Goal: Find specific page/section: Find specific page/section

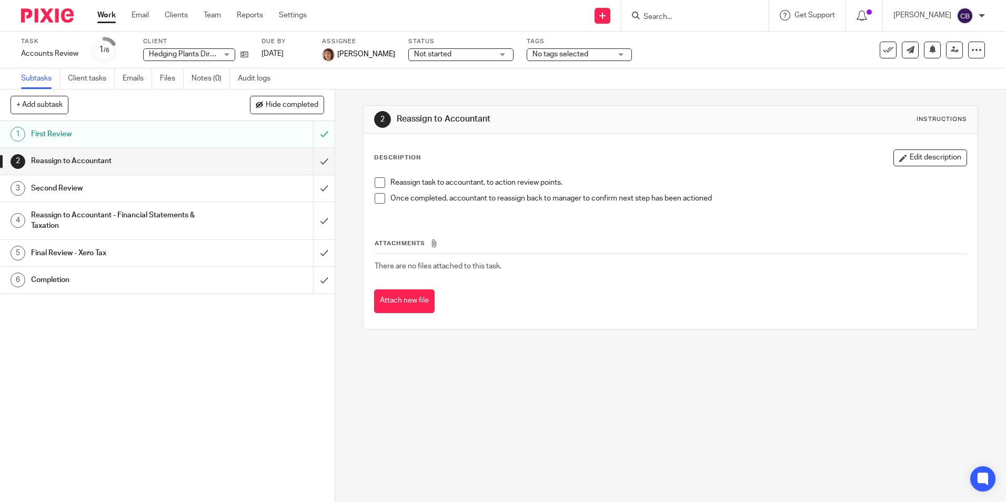
click at [688, 24] on div at bounding box center [695, 15] width 147 height 31
click at [689, 16] on input "Search" at bounding box center [690, 17] width 95 height 9
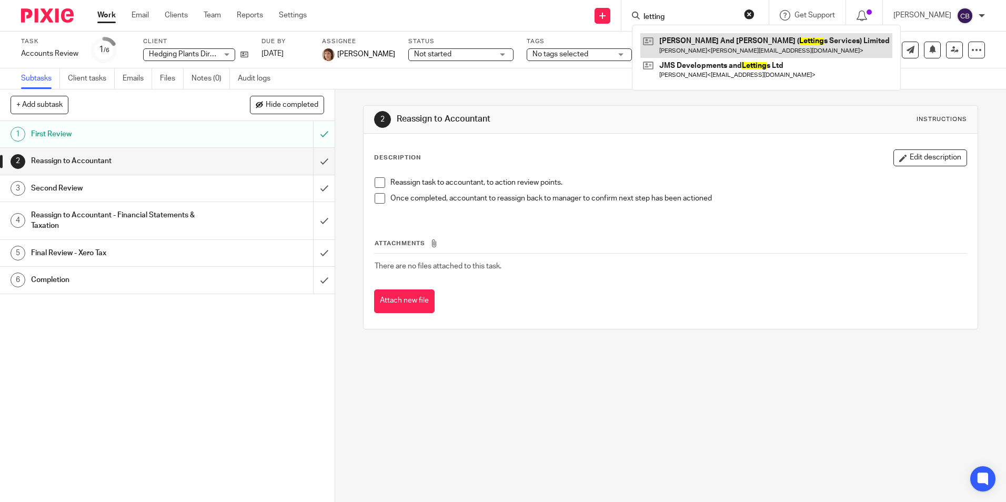
type input "letting"
click at [702, 41] on link at bounding box center [766, 45] width 252 height 24
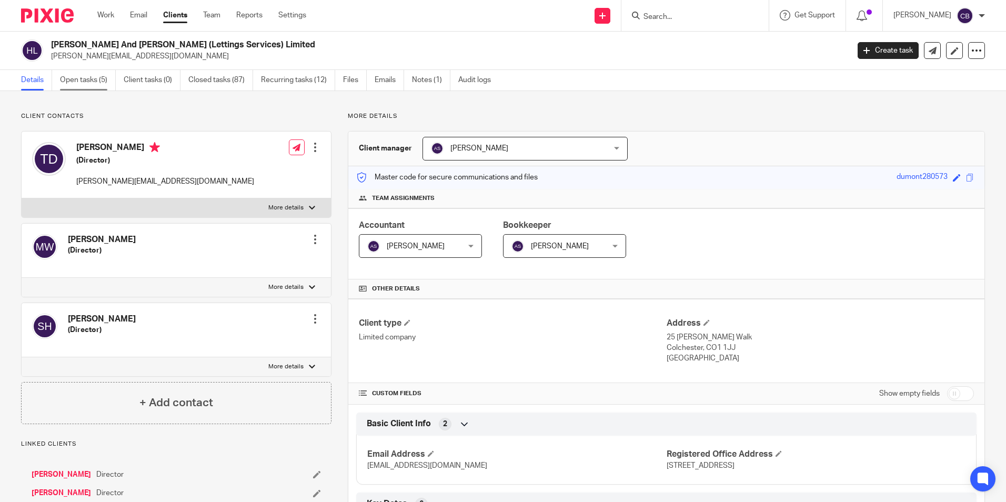
click at [91, 82] on link "Open tasks (5)" at bounding box center [88, 80] width 56 height 21
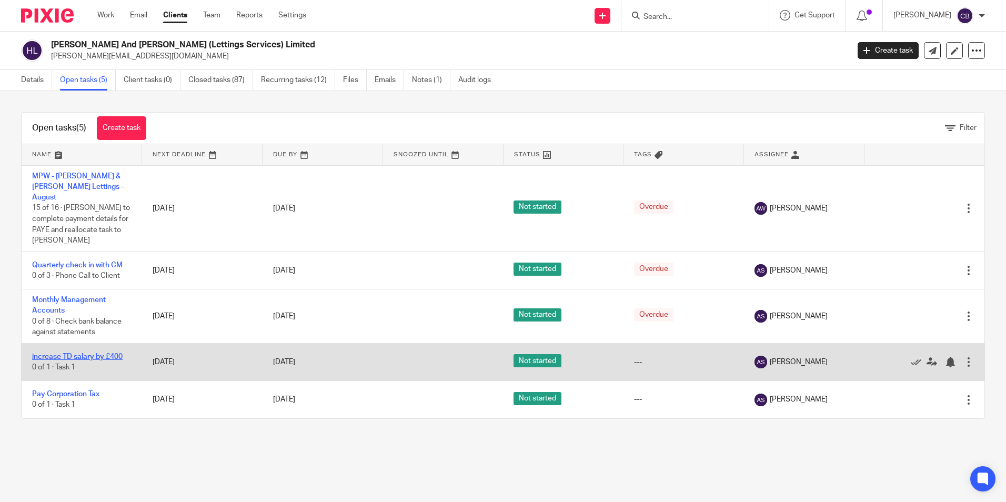
click at [106, 353] on link "increase TD salary by £400" at bounding box center [77, 356] width 91 height 7
